Goal: Information Seeking & Learning: Learn about a topic

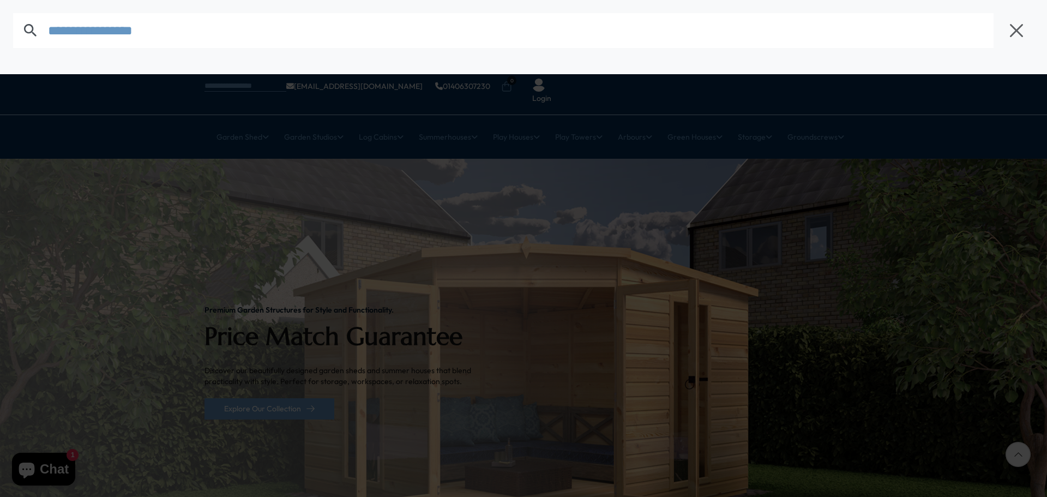
click at [89, 40] on input "text" at bounding box center [521, 30] width 946 height 35
type input "**********"
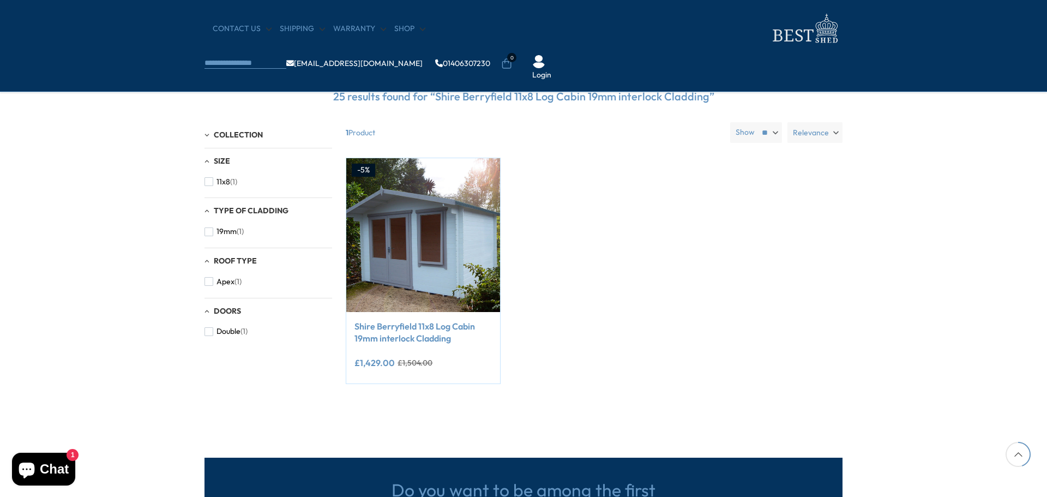
scroll to position [268, 0]
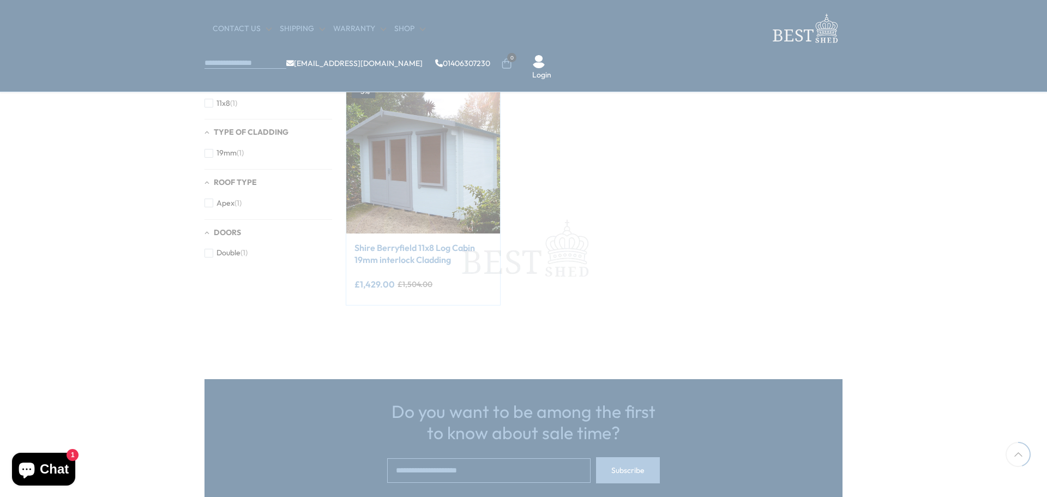
scroll to position [268, 0]
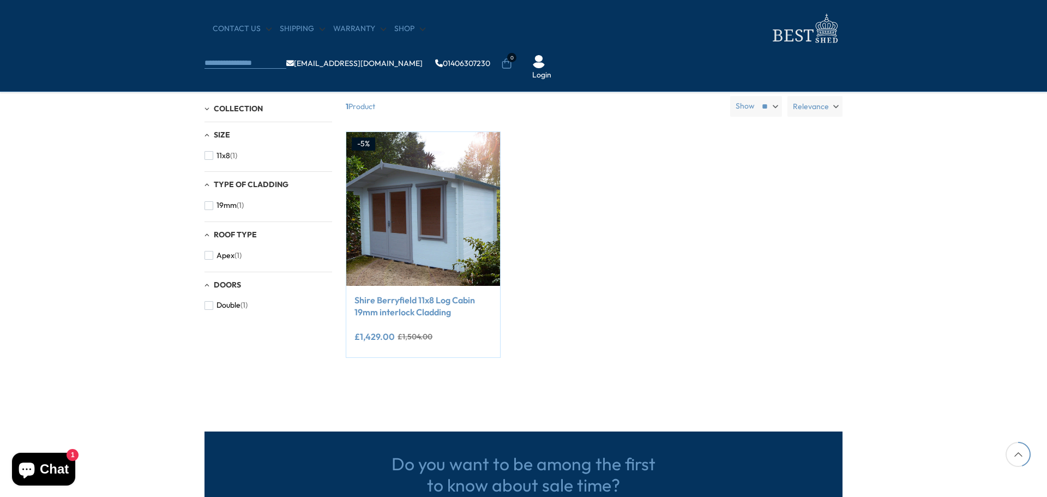
click at [730, 227] on div "-5% Compare Now" at bounding box center [594, 252] width 513 height 243
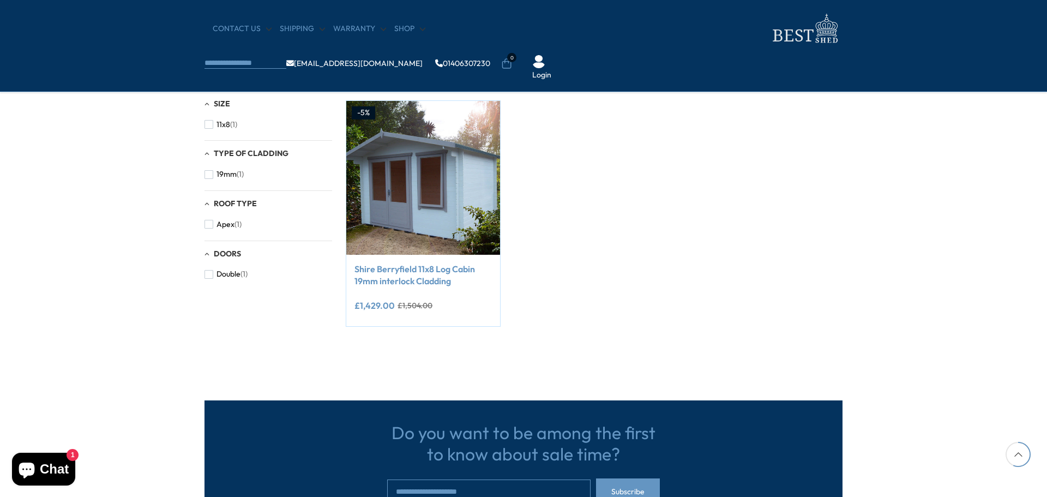
scroll to position [358, 0]
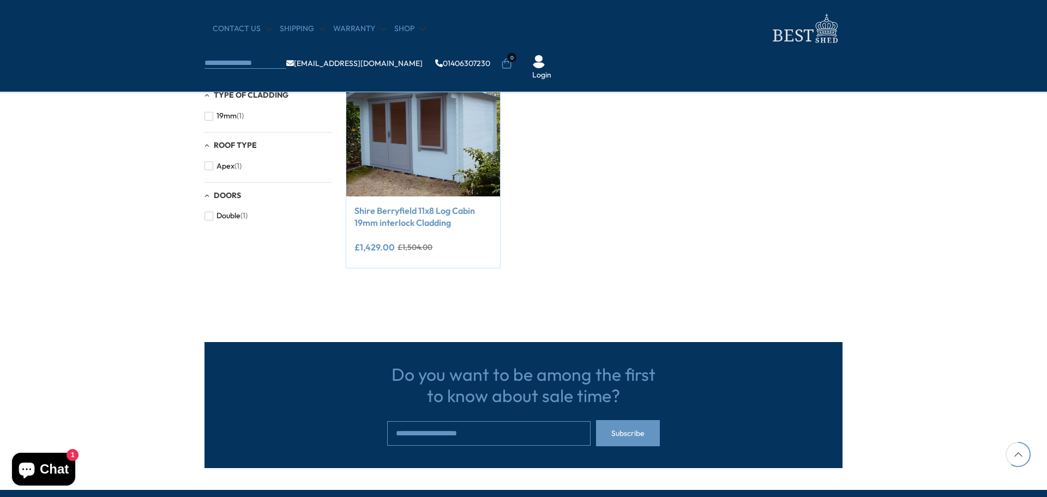
click at [651, 282] on div "-5% Compare Now" at bounding box center [594, 163] width 513 height 243
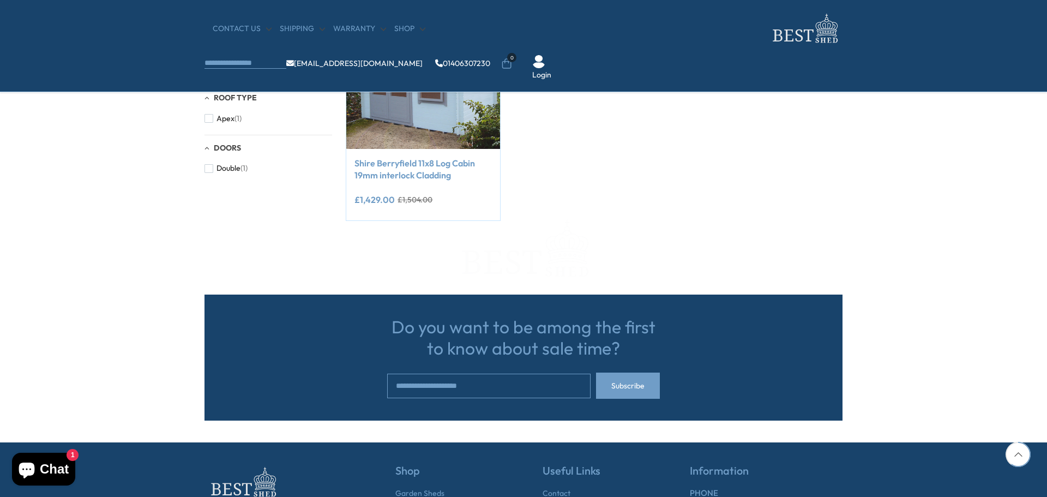
scroll to position [358, 0]
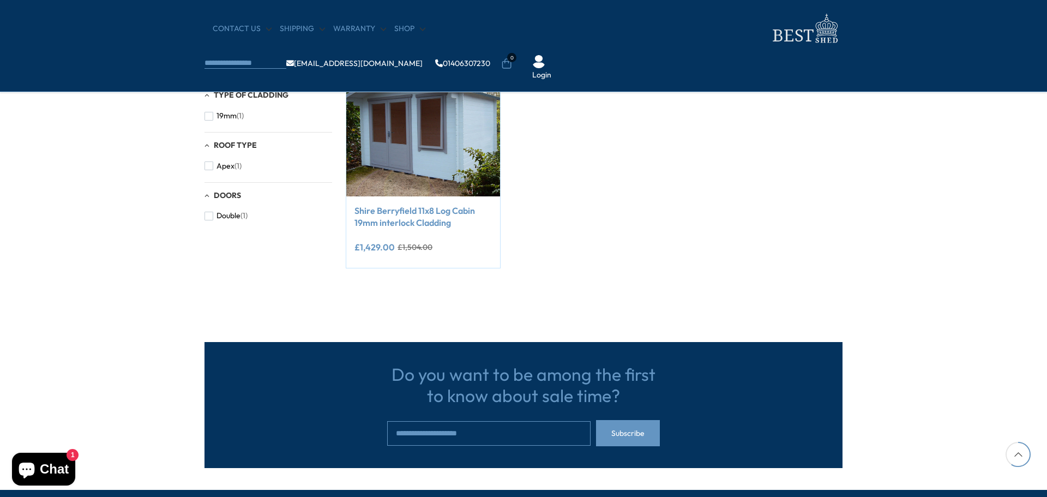
click at [689, 220] on div "-5% Compare Now" at bounding box center [594, 163] width 513 height 243
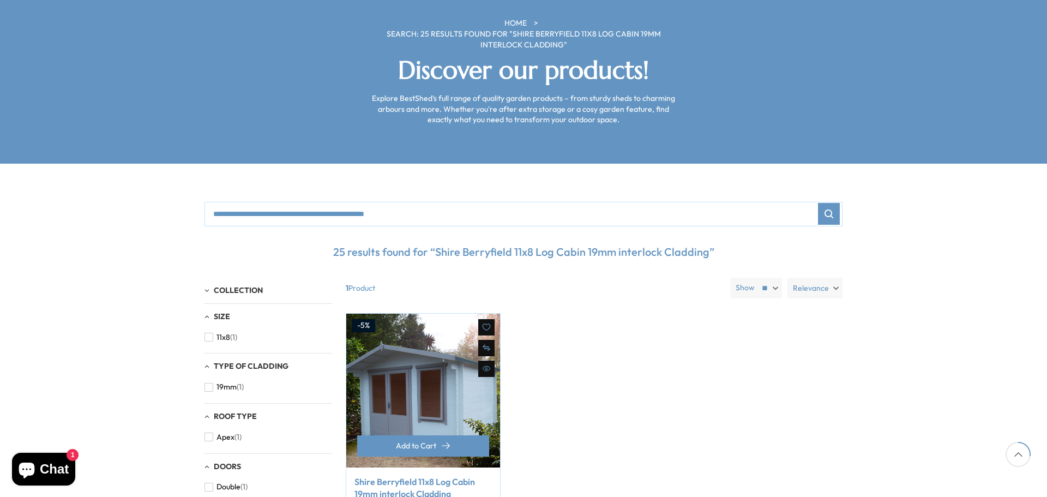
click at [428, 475] on link "Shire Berryfield 11x8 Log Cabin 19mm interlock Cladding" at bounding box center [422, 487] width 137 height 25
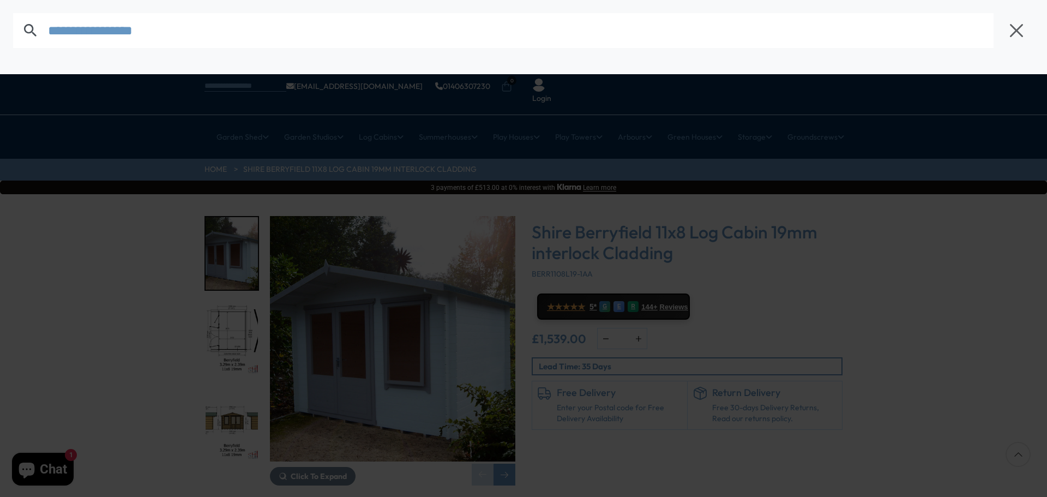
click at [830, 178] on div at bounding box center [523, 248] width 1047 height 497
type input "**********"
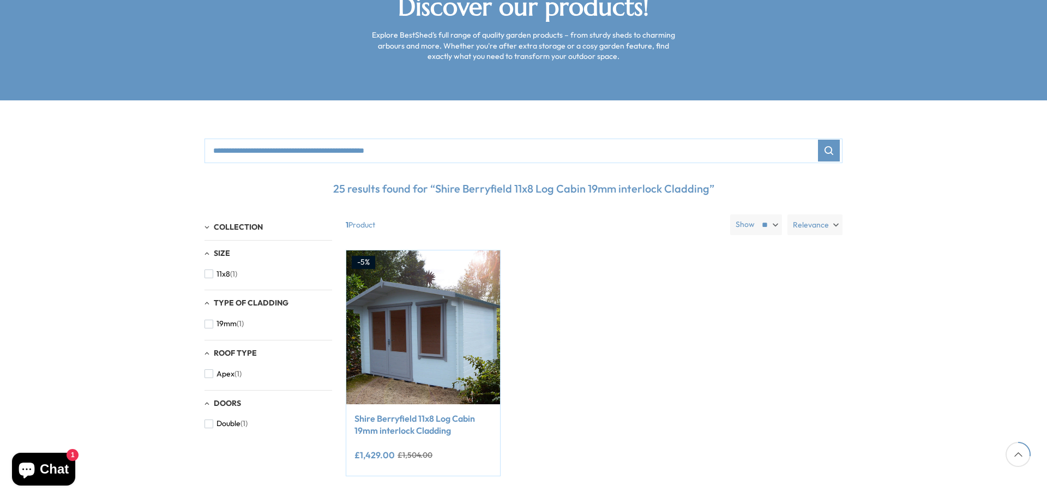
scroll to position [268, 0]
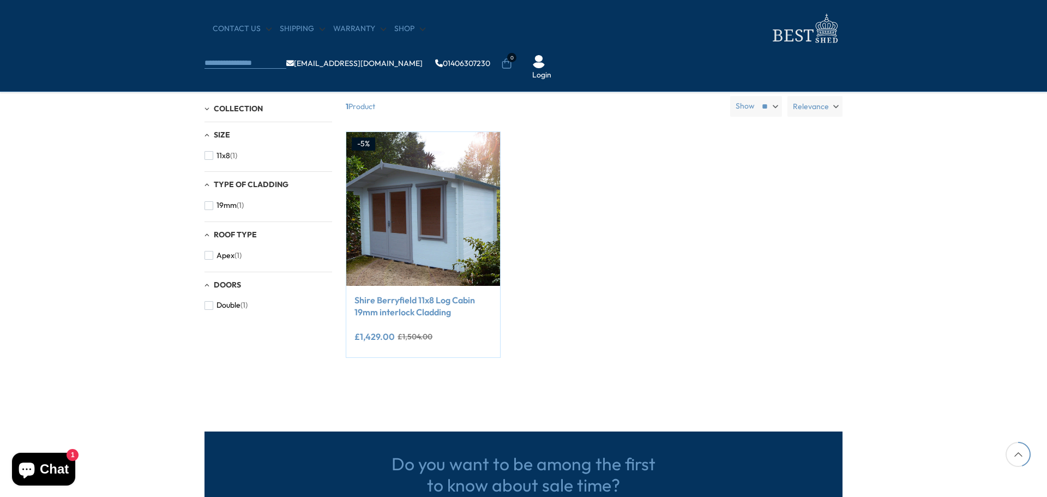
click at [624, 276] on div "-5% Compare Now" at bounding box center [594, 252] width 513 height 243
click at [629, 274] on div "-5% Compare Now" at bounding box center [594, 252] width 513 height 243
click at [443, 309] on link "Shire Berryfield 11x8 Log Cabin 19mm interlock Cladding" at bounding box center [422, 306] width 137 height 25
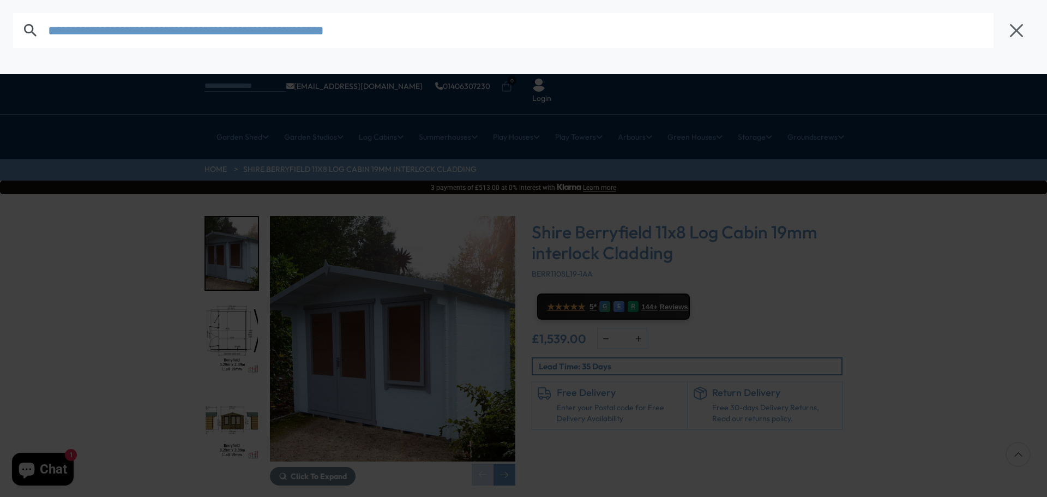
type input "**********"
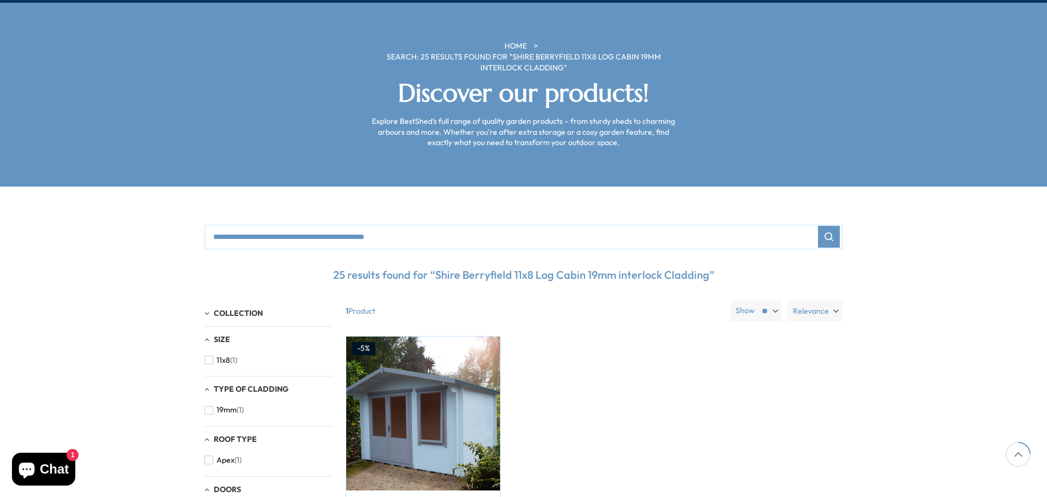
scroll to position [268, 0]
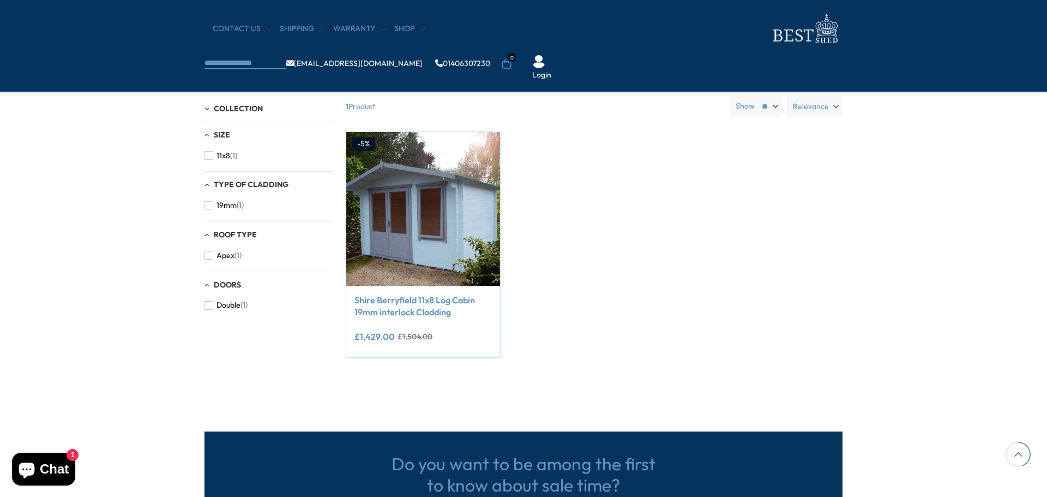
click at [613, 254] on div "-5% Compare Now" at bounding box center [594, 252] width 513 height 243
click at [417, 257] on button "Add to Cart" at bounding box center [423, 264] width 132 height 21
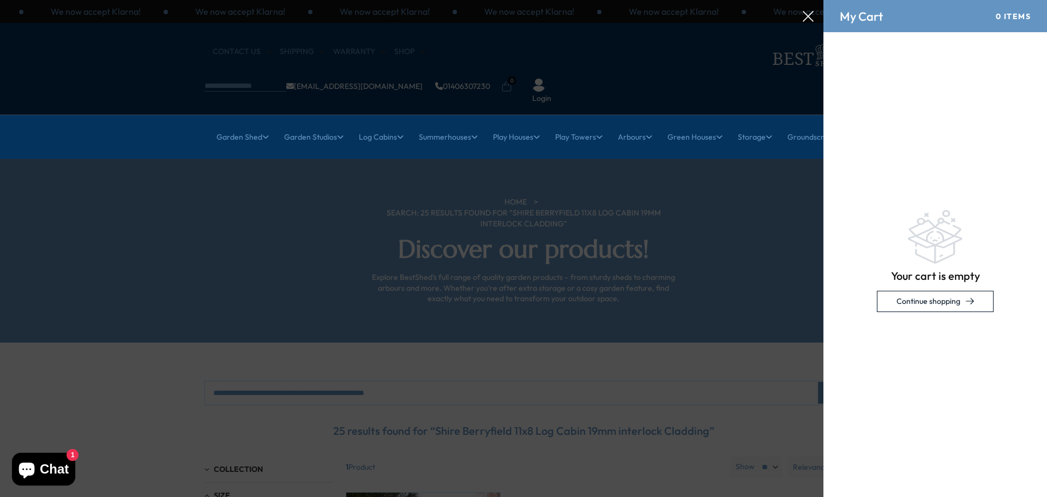
scroll to position [0, 0]
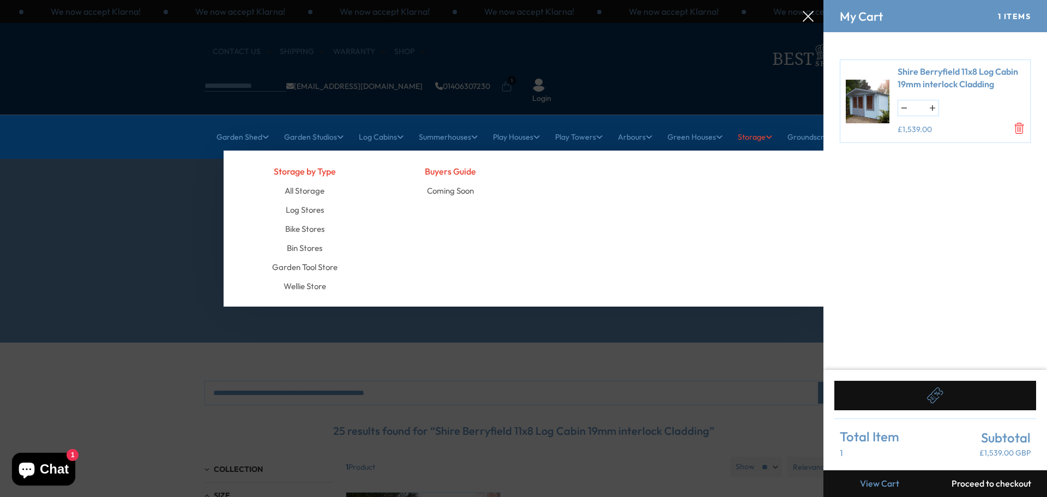
drag, startPoint x: 752, startPoint y: 290, endPoint x: 774, endPoint y: 101, distance: 190.5
click at [755, 0] on div at bounding box center [523, 0] width 1047 height 0
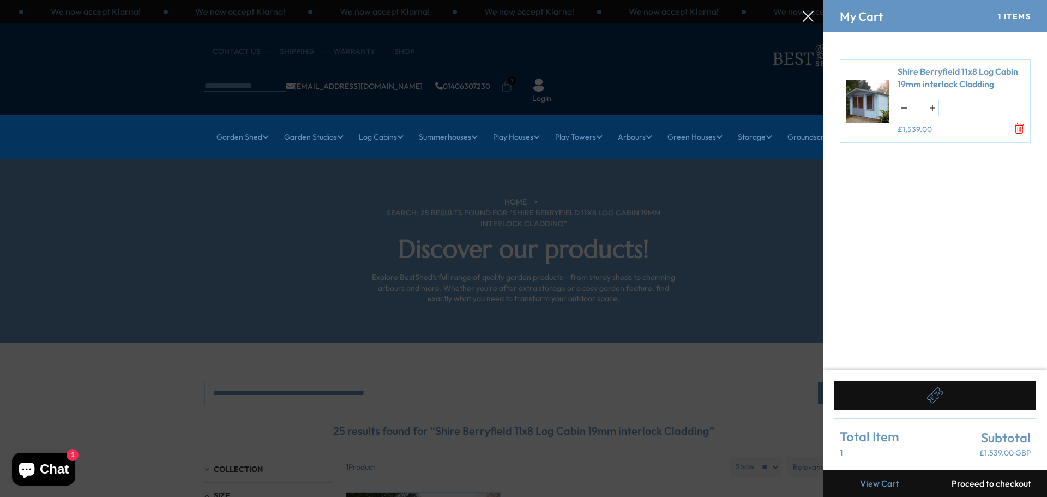
click at [816, 0] on div at bounding box center [523, 0] width 1047 height 0
click at [817, 0] on div at bounding box center [523, 0] width 1047 height 0
click at [807, 19] on icon at bounding box center [808, 16] width 11 height 11
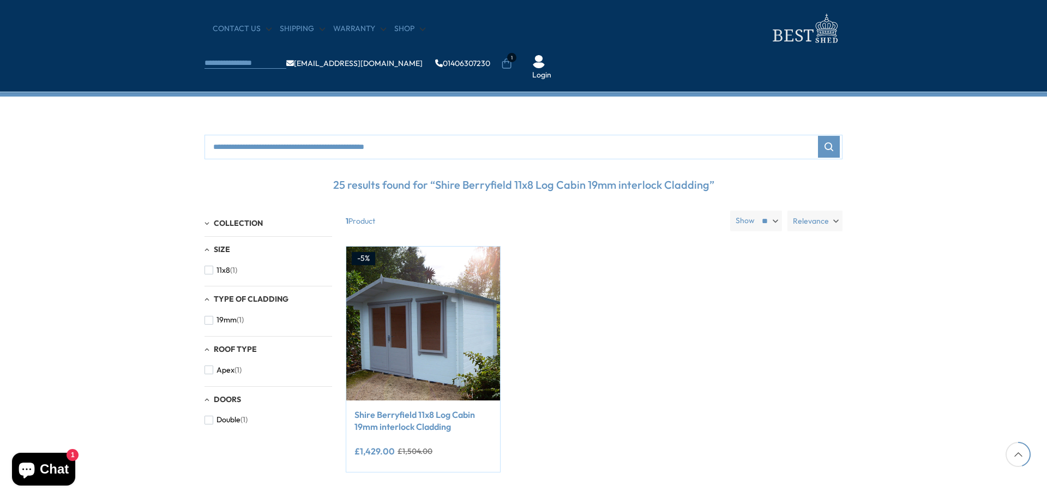
scroll to position [268, 0]
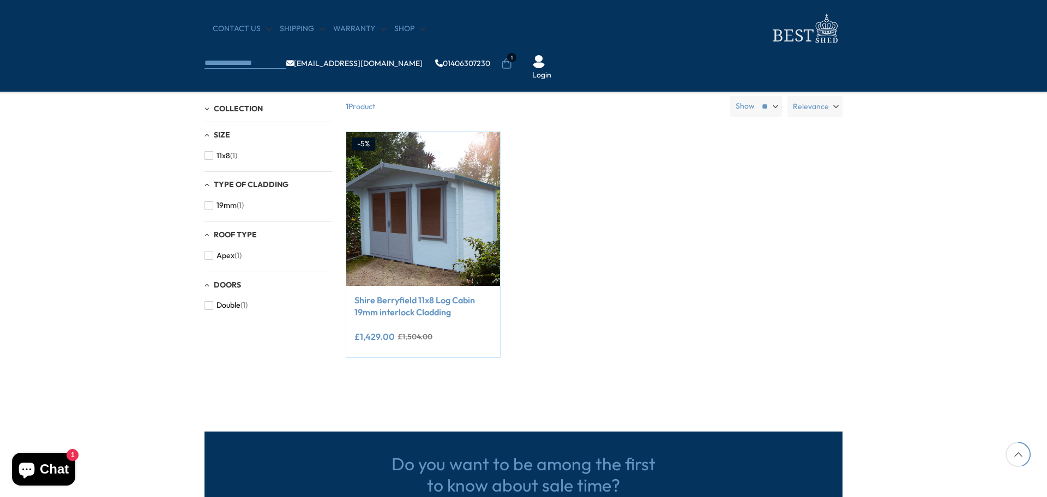
click at [714, 339] on div "-5% Compare Now" at bounding box center [594, 252] width 513 height 243
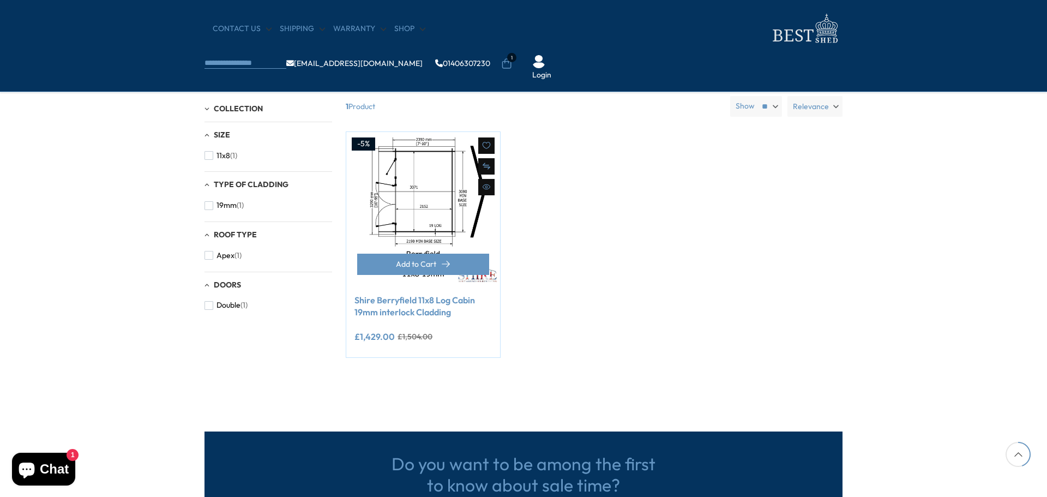
click at [455, 214] on img at bounding box center [423, 209] width 154 height 154
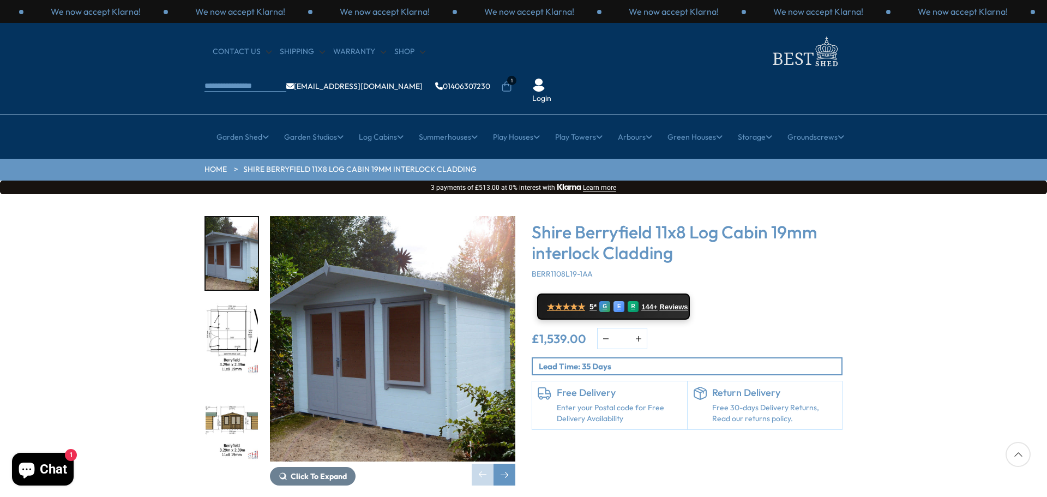
click at [766, 61] on img at bounding box center [804, 51] width 76 height 35
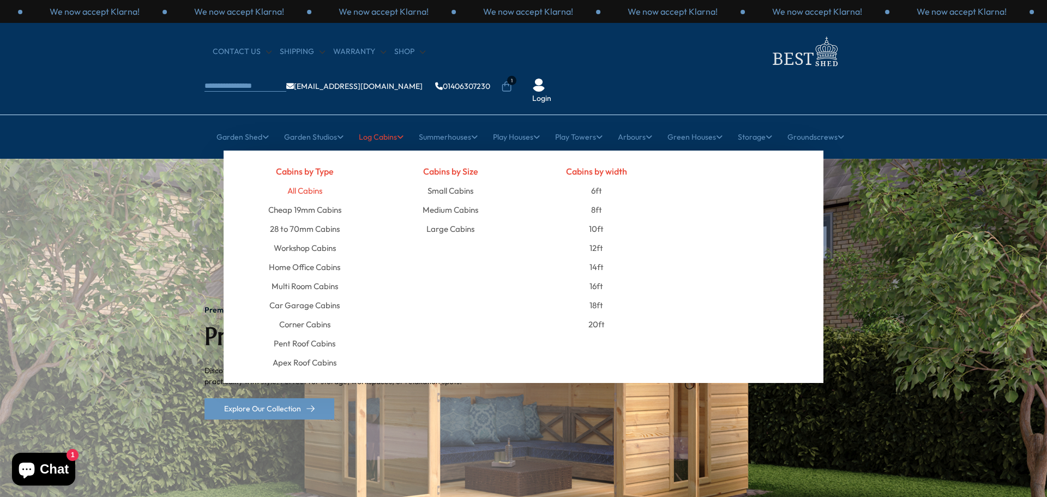
click at [307, 181] on link "All Cabins" at bounding box center [304, 190] width 35 height 19
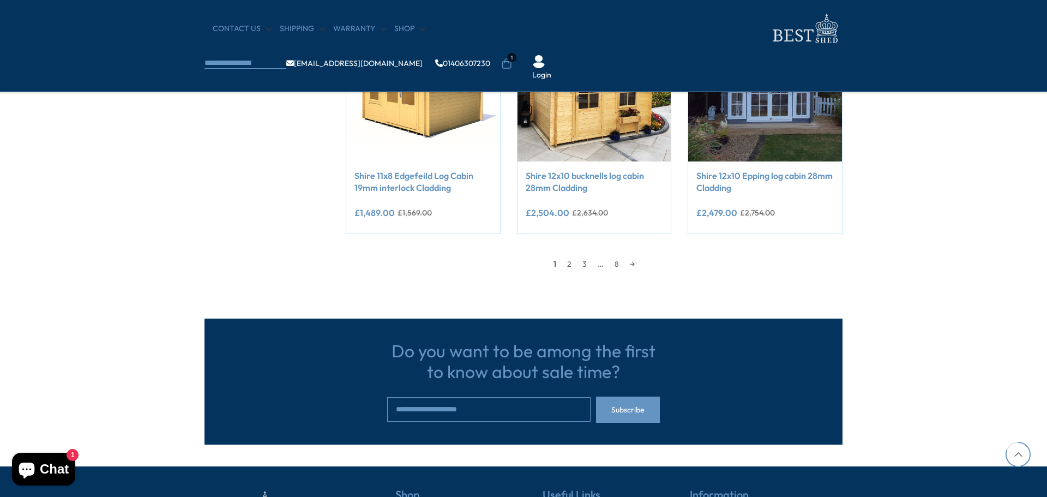
scroll to position [894, 0]
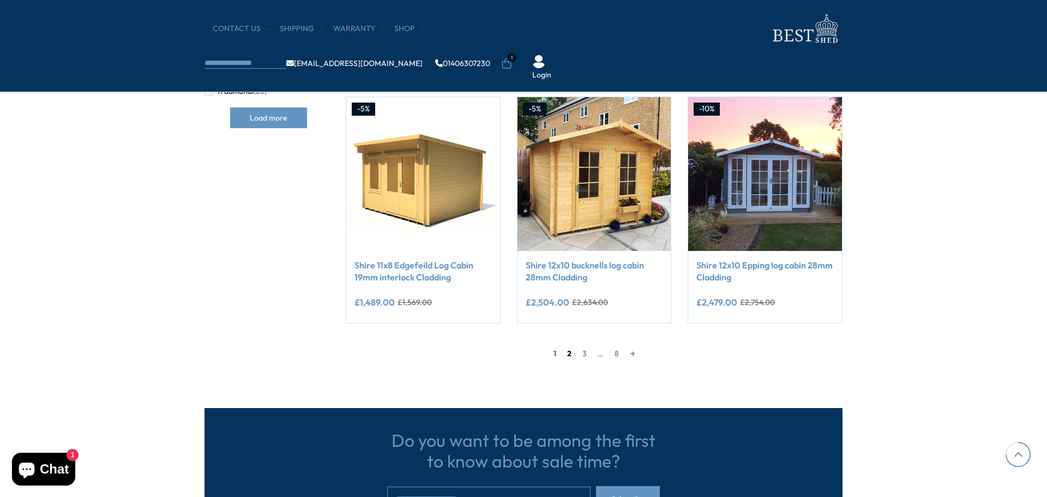
click at [572, 352] on link "2" at bounding box center [569, 353] width 15 height 16
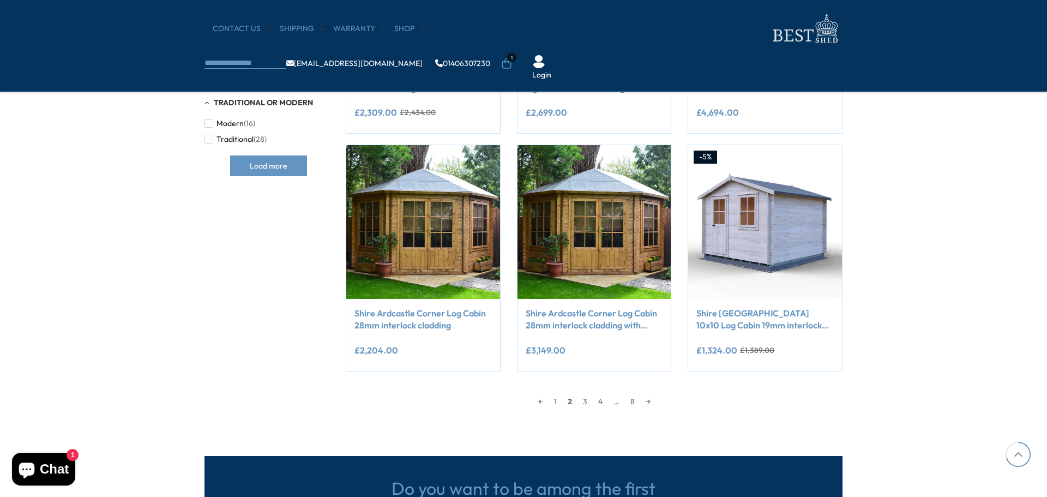
scroll to position [929, 0]
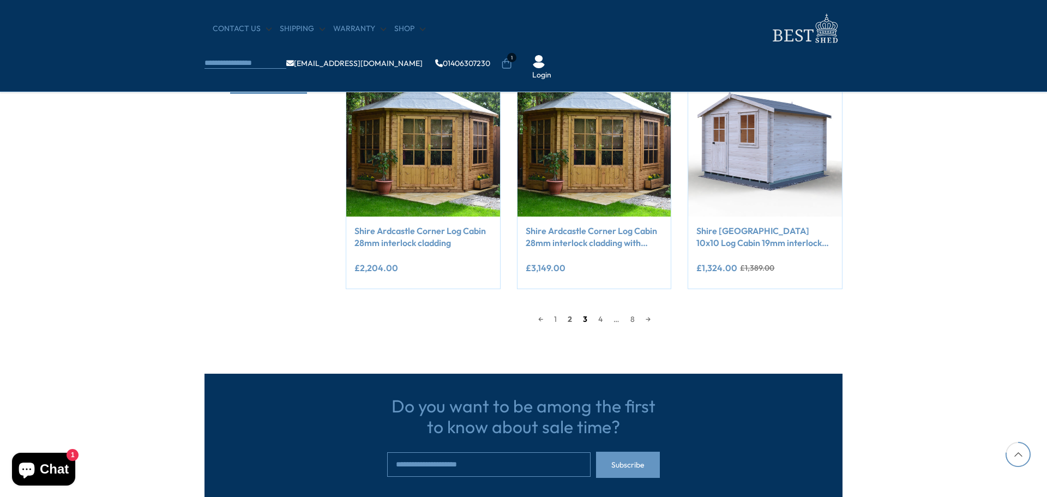
click at [588, 319] on link "3" at bounding box center [584, 319] width 15 height 16
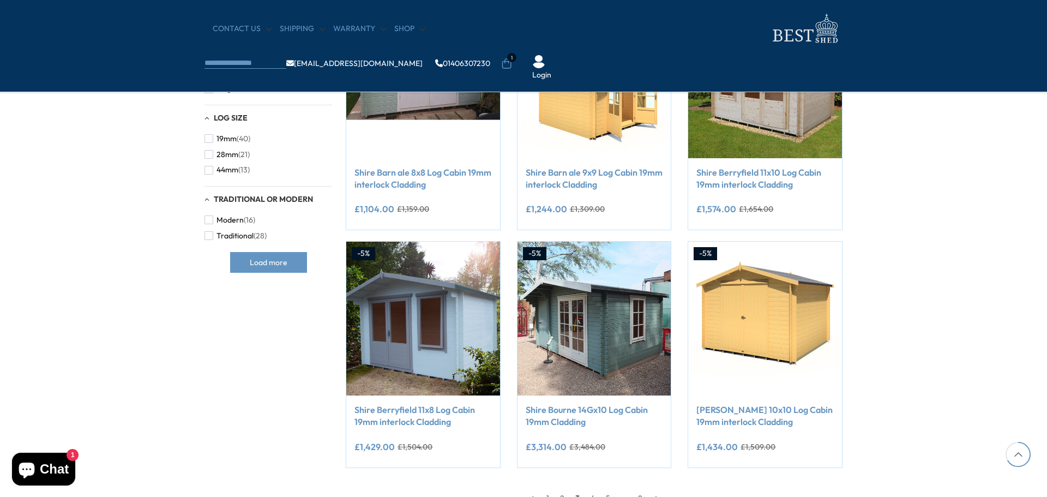
scroll to position [839, 0]
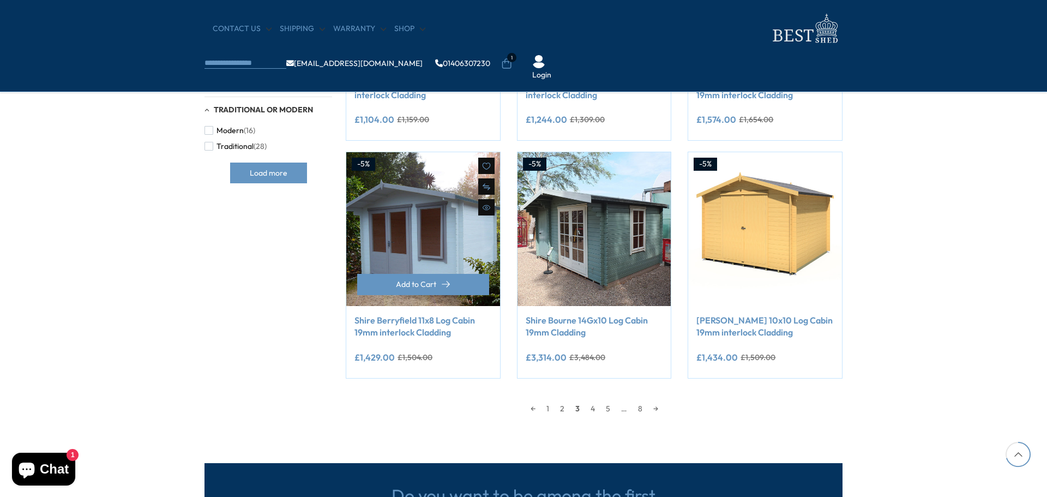
click at [385, 327] on link "Shire Berryfield 11x8 Log Cabin 19mm interlock Cladding" at bounding box center [422, 326] width 137 height 25
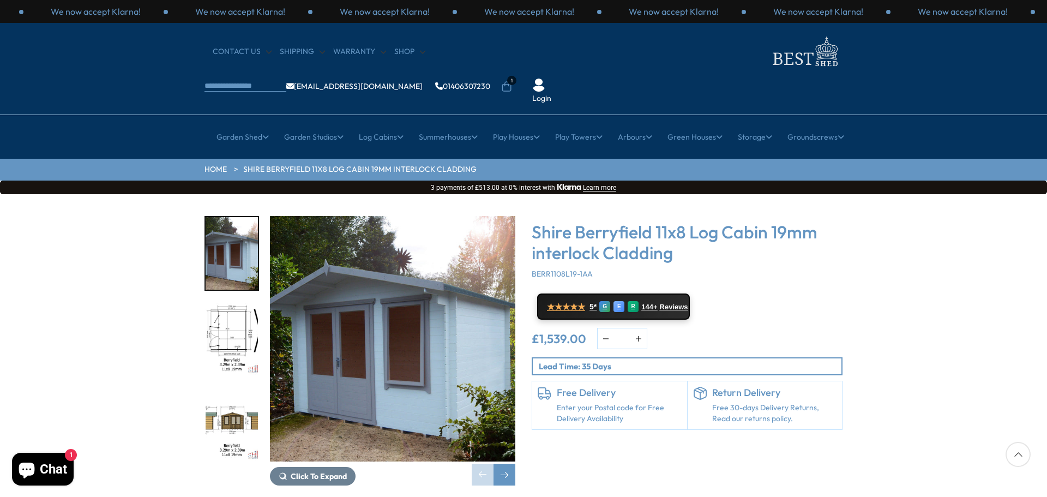
click at [965, 283] on div "Click To Expand Click To Expand Click To Expand Click To Expand Click To Expand…" at bounding box center [523, 358] width 1047 height 329
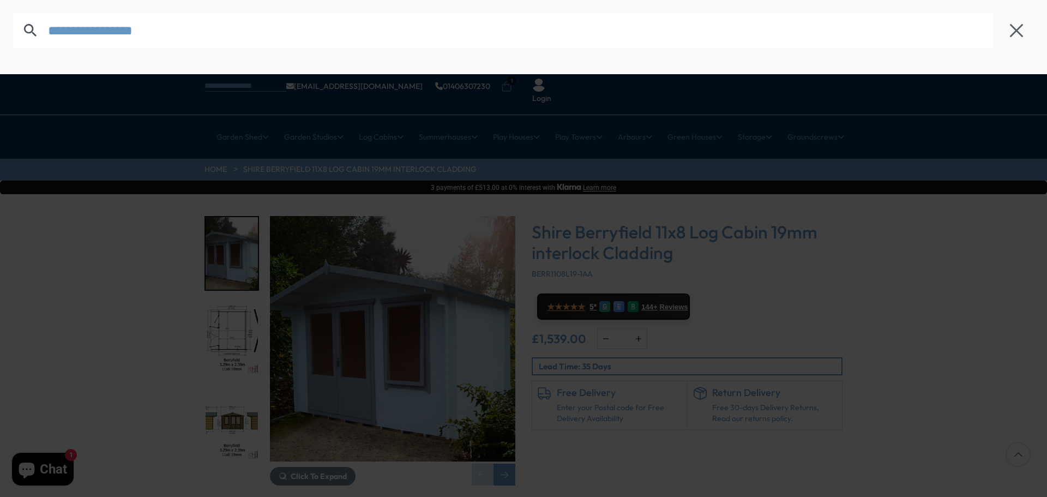
type input "**********"
click at [243, 34] on input "text" at bounding box center [521, 30] width 946 height 35
paste input "**********"
type input "**********"
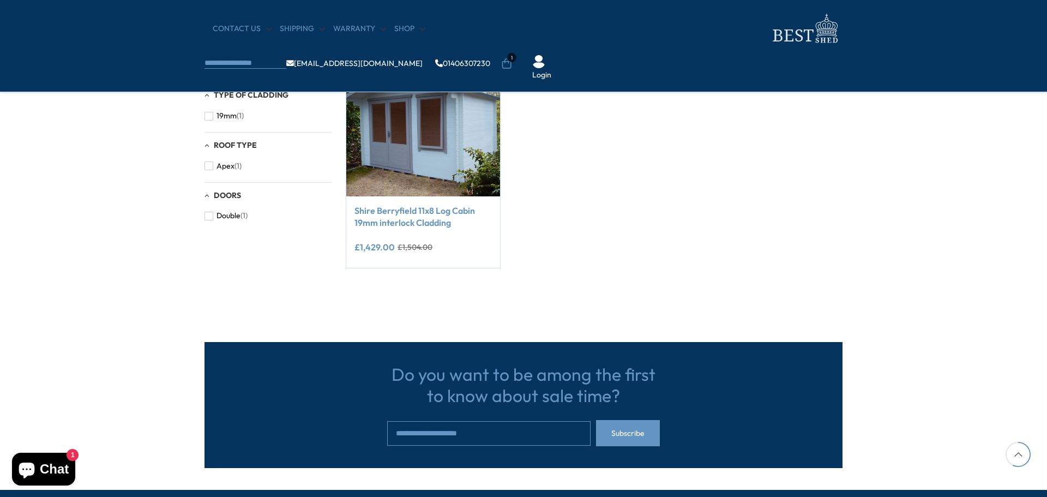
scroll to position [179, 0]
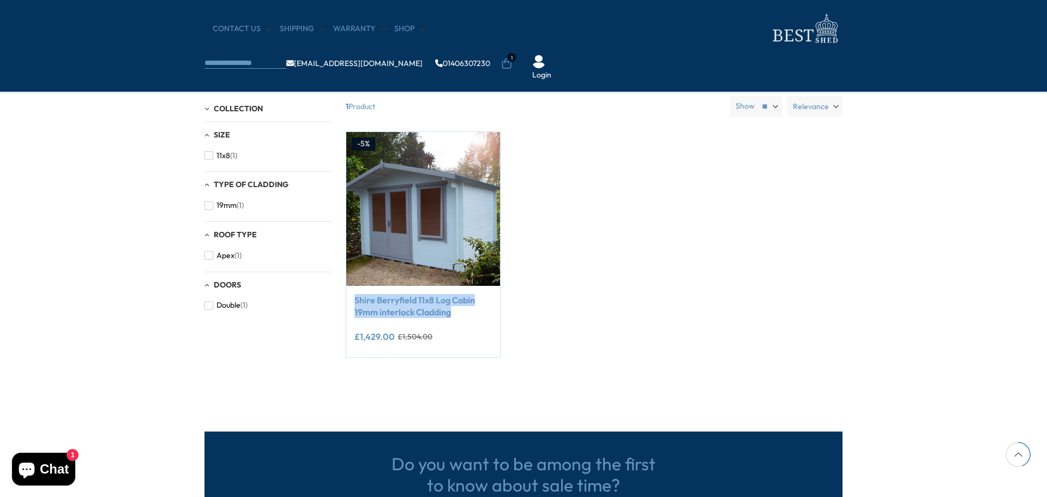
click at [774, 306] on div "-5% Compare Now" at bounding box center [594, 252] width 513 height 243
click at [702, 332] on div "-5% Compare Now" at bounding box center [594, 252] width 513 height 243
click at [733, 359] on div "-5% Compare Now" at bounding box center [594, 252] width 513 height 243
click at [661, 336] on div "-5% Compare Now" at bounding box center [594, 252] width 513 height 243
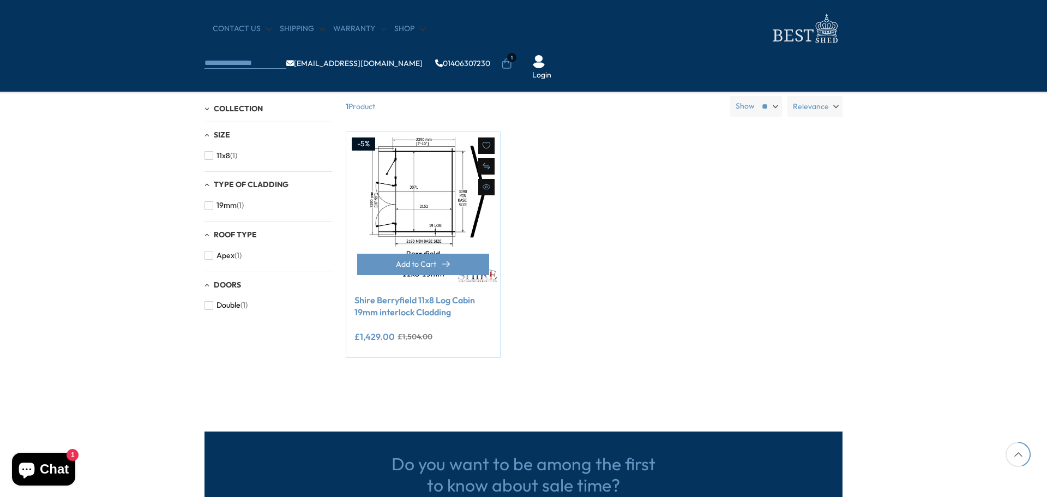
click at [427, 157] on img at bounding box center [423, 209] width 154 height 154
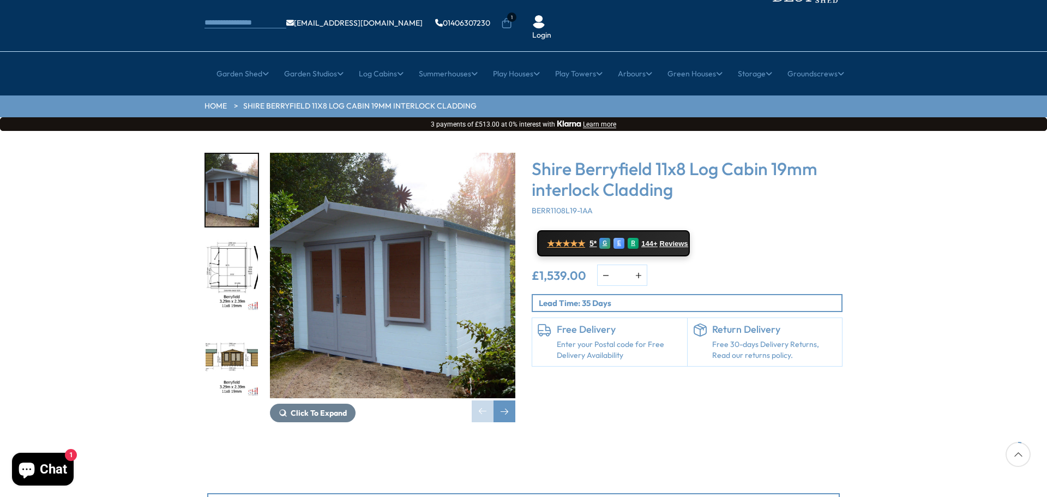
scroll to position [89, 0]
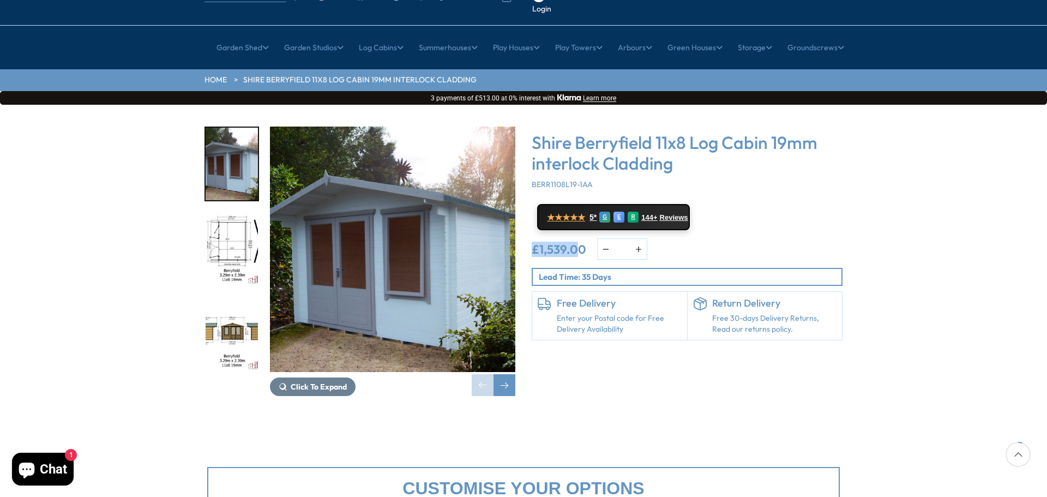
drag, startPoint x: 535, startPoint y: 214, endPoint x: 578, endPoint y: 221, distance: 43.7
click at [578, 243] on ins "£1,539.00" at bounding box center [559, 249] width 55 height 12
click at [846, 214] on div "Shire Berryfield 11x8 Log Cabin 19mm interlock Cladding BERR1108L19-1AA ★★★★★ 5…" at bounding box center [686, 261] width 327 height 269
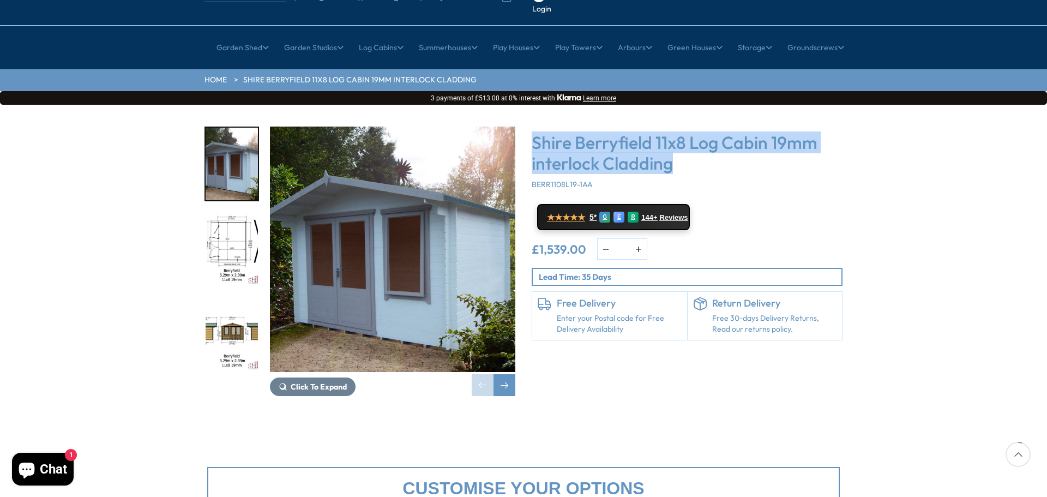
drag, startPoint x: 708, startPoint y: 123, endPoint x: 532, endPoint y: 102, distance: 176.8
click at [532, 132] on h3 "Shire Berryfield 11x8 Log Cabin 19mm interlock Cladding" at bounding box center [687, 153] width 311 height 42
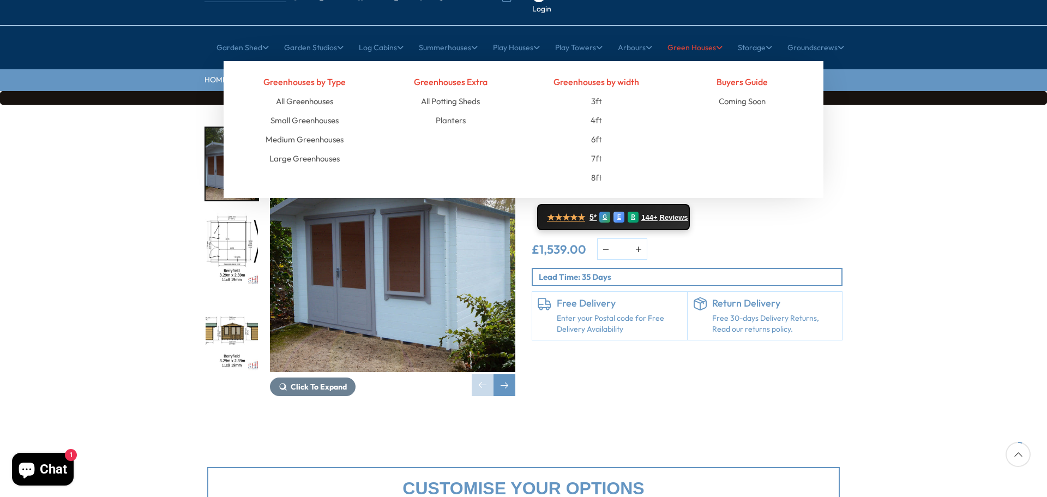
copy h3 "Shire Berryfield 11x8 Log Cabin 19mm interlock Cladding"
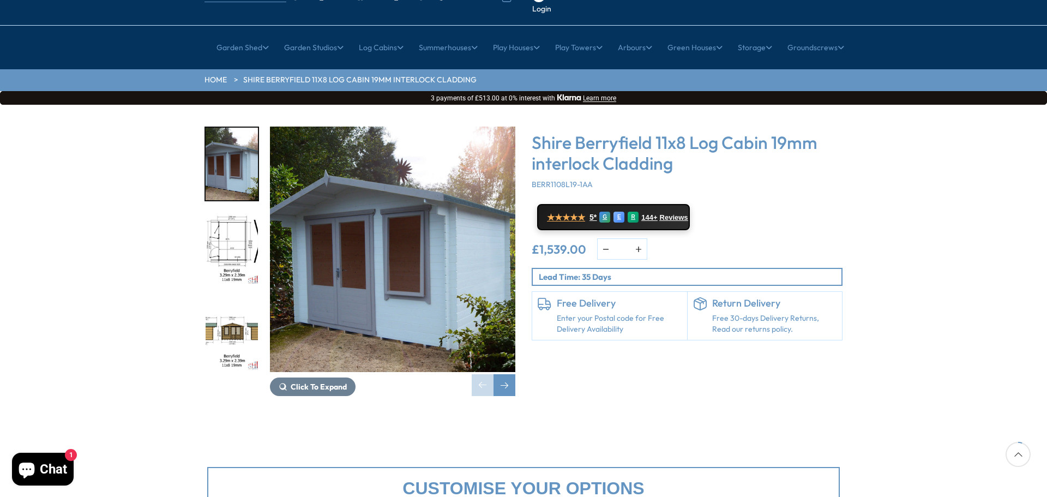
click at [1027, 202] on div "Click To Expand Click To Expand Click To Expand Click To Expand Click To Expand…" at bounding box center [523, 269] width 1047 height 329
click at [982, 140] on div "Click To Expand Click To Expand Click To Expand Click To Expand Click To Expand…" at bounding box center [523, 269] width 1047 height 329
click at [908, 165] on div "Click To Expand Click To Expand Click To Expand Click To Expand Click To Expand…" at bounding box center [523, 269] width 1047 height 329
